Goal: Information Seeking & Learning: Learn about a topic

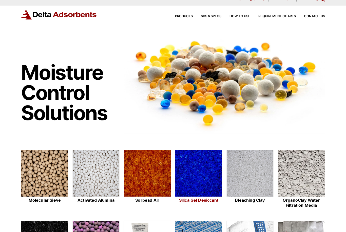
click at [197, 176] on img at bounding box center [198, 173] width 47 height 47
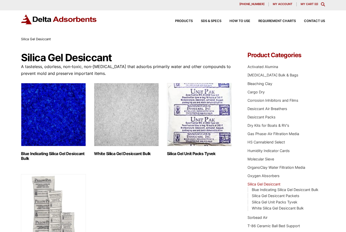
scroll to position [4, 0]
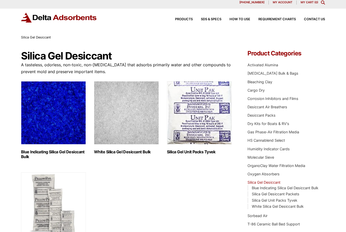
click at [54, 125] on img "Visit product category Blue Indicating Silica Gel Desiccant Bulk" at bounding box center [53, 112] width 65 height 63
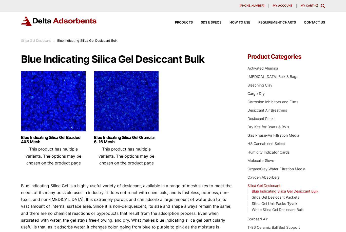
scroll to position [1, 0]
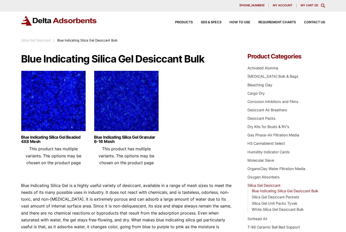
click at [60, 111] on img at bounding box center [53, 102] width 65 height 63
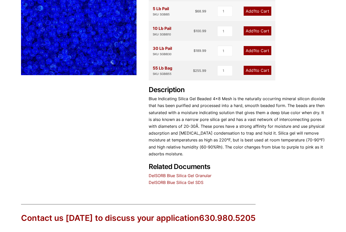
scroll to position [115, 0]
click at [201, 175] on link "DelSORB Blue Silica Gel Granular" at bounding box center [180, 176] width 63 height 5
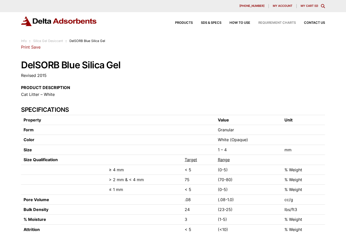
click at [274, 24] on span "Requirement Charts" at bounding box center [276, 22] width 37 height 3
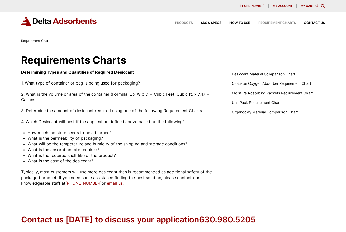
click at [176, 24] on span "Products" at bounding box center [184, 22] width 18 height 3
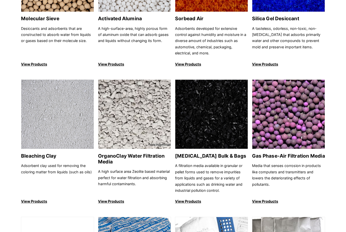
scroll to position [122, 0]
click at [121, 153] on h2 "OrganoClay Water Filtration Media" at bounding box center [134, 159] width 73 height 12
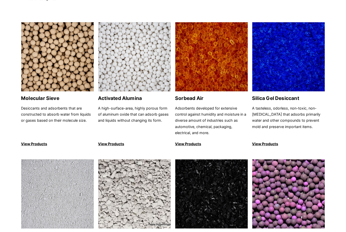
scroll to position [41, 0]
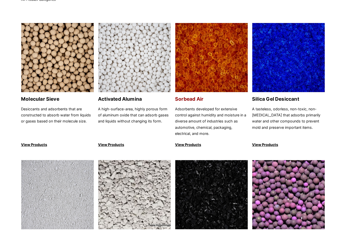
click at [201, 120] on p "Adsorbents developed for extensive control against humidity and moisture in a d…" at bounding box center [211, 121] width 73 height 31
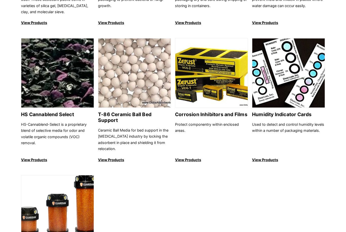
scroll to position [432, 0]
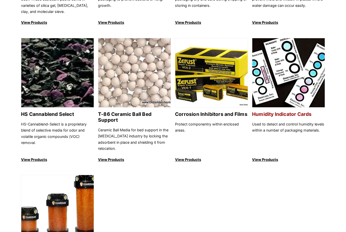
click at [288, 112] on h2 "Humidity Indicator Cards" at bounding box center [288, 114] width 73 height 6
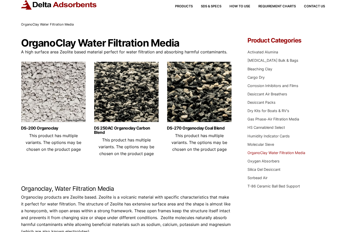
scroll to position [12, 0]
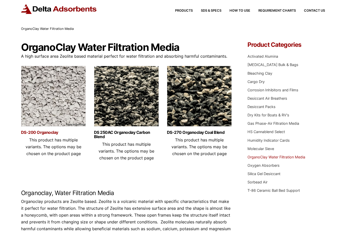
click at [53, 130] on link "DS-200 Organoclay" at bounding box center [53, 132] width 65 height 4
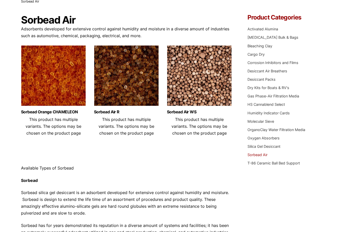
scroll to position [37, 0]
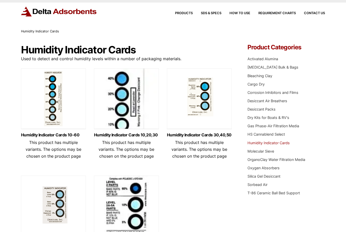
scroll to position [10, 0]
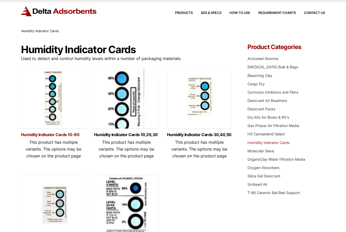
click at [33, 136] on link "Humidity Indicator Cards 10-60" at bounding box center [53, 135] width 65 height 4
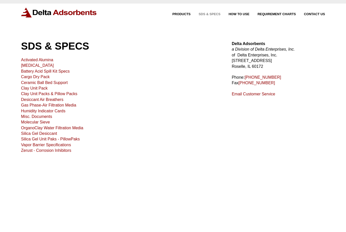
scroll to position [9, 0]
click at [30, 139] on link "Silica Gel Unit Paks - PillowPaks" at bounding box center [50, 139] width 59 height 4
click at [30, 133] on link "Silica Gel Desiccant" at bounding box center [39, 133] width 36 height 4
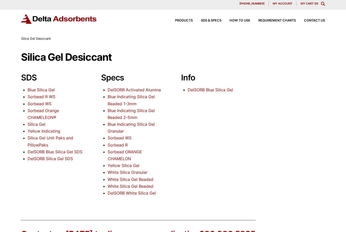
scroll to position [3, 0]
click at [34, 89] on link "Blue Silica Gel" at bounding box center [41, 89] width 27 height 5
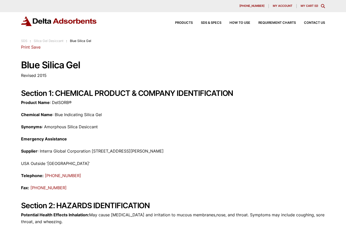
click at [25, 48] on link "Print" at bounding box center [25, 47] width 9 height 5
